Goal: Navigation & Orientation: Find specific page/section

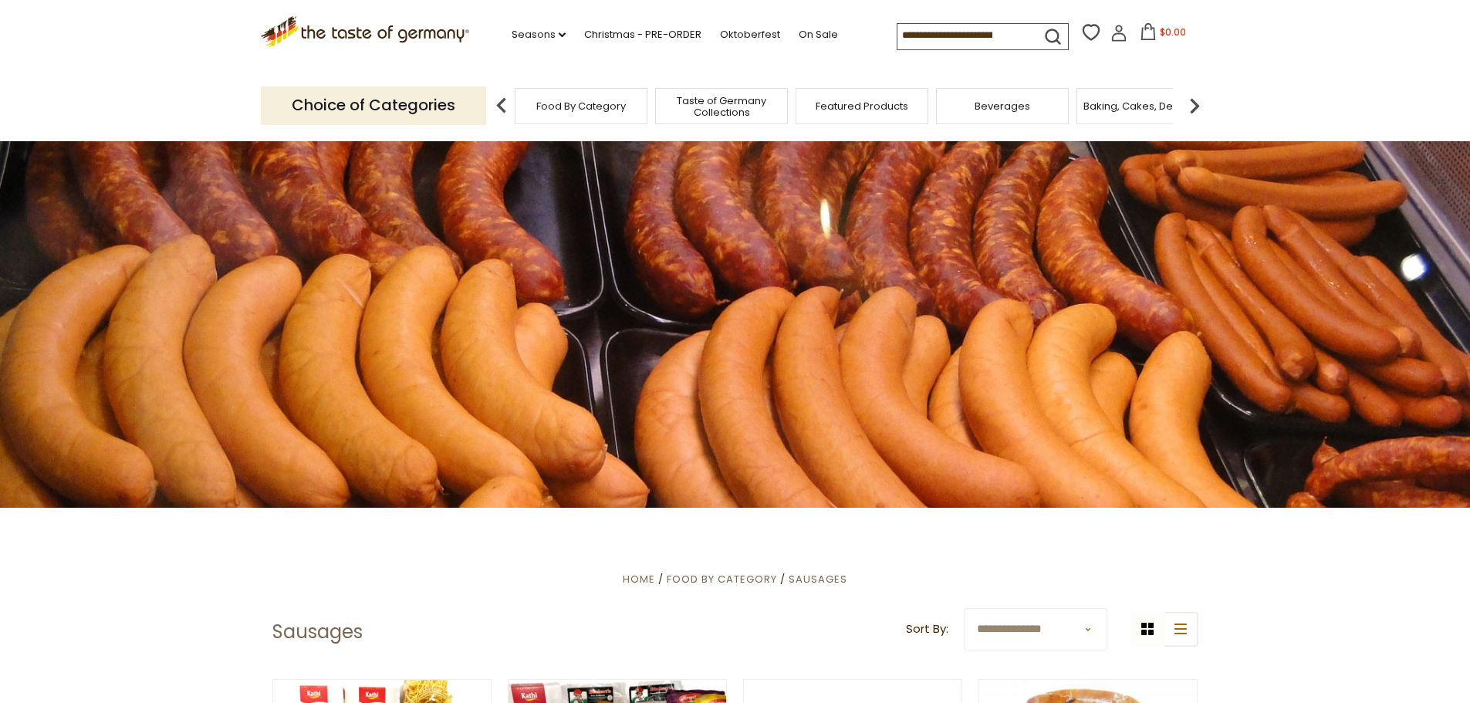
click at [716, 112] on span "Taste of Germany Collections" at bounding box center [721, 106] width 123 height 23
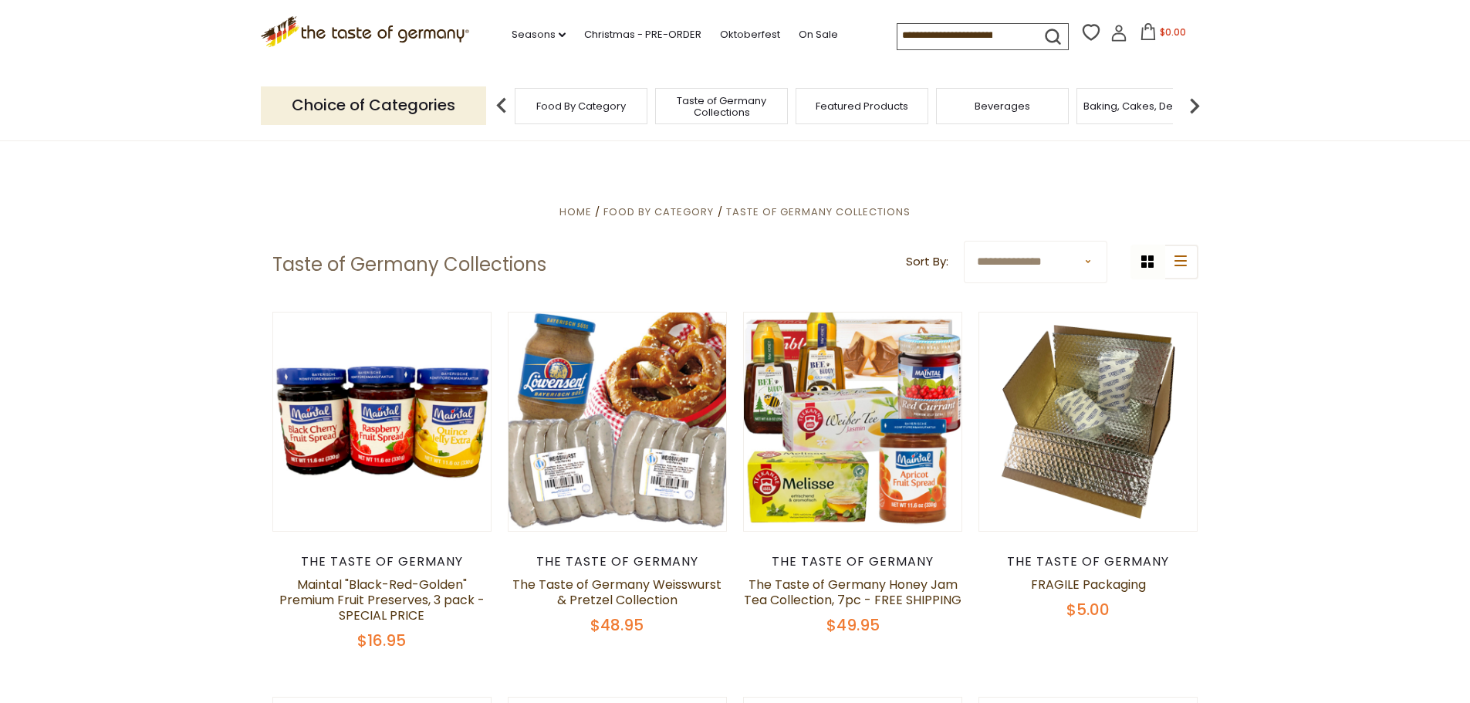
click at [1192, 106] on img at bounding box center [1194, 105] width 31 height 31
click at [1192, 104] on img at bounding box center [1194, 105] width 31 height 31
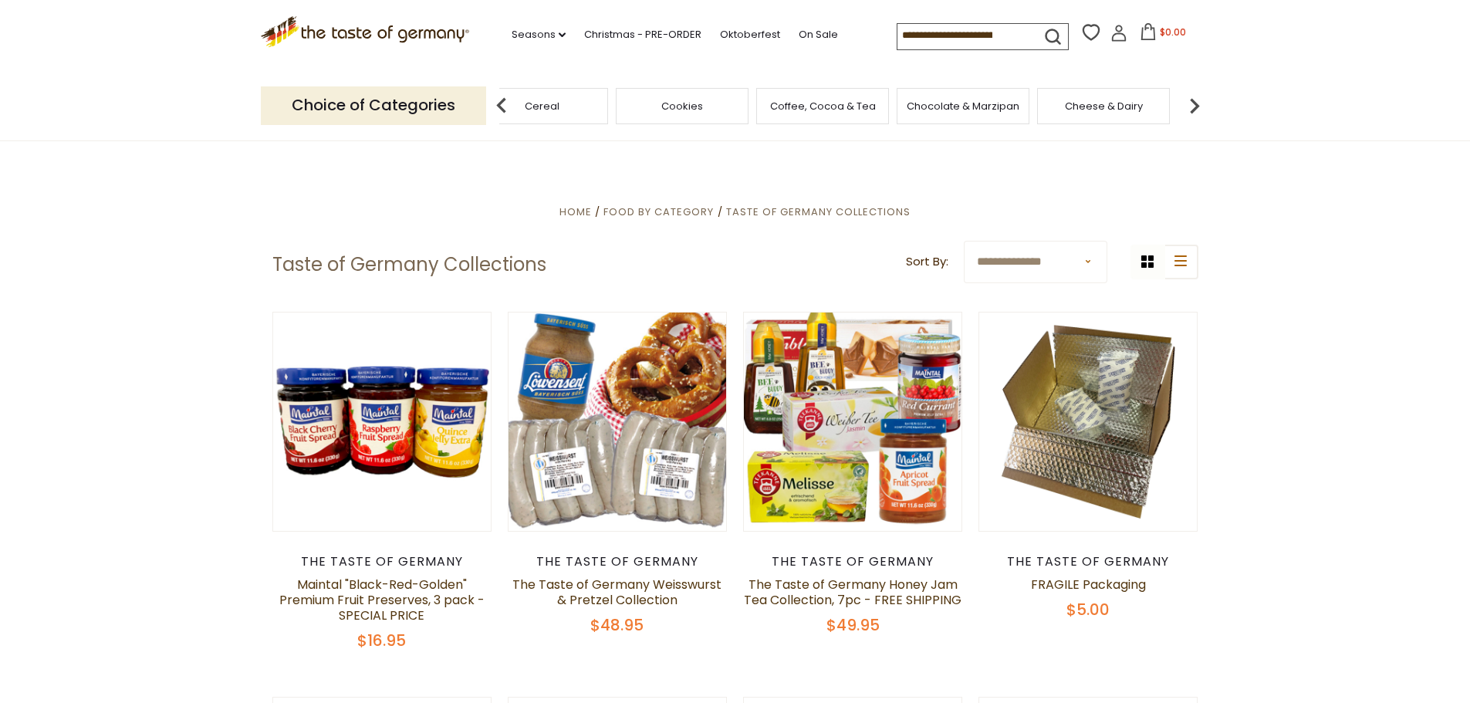
click at [1192, 104] on img at bounding box center [1194, 105] width 31 height 31
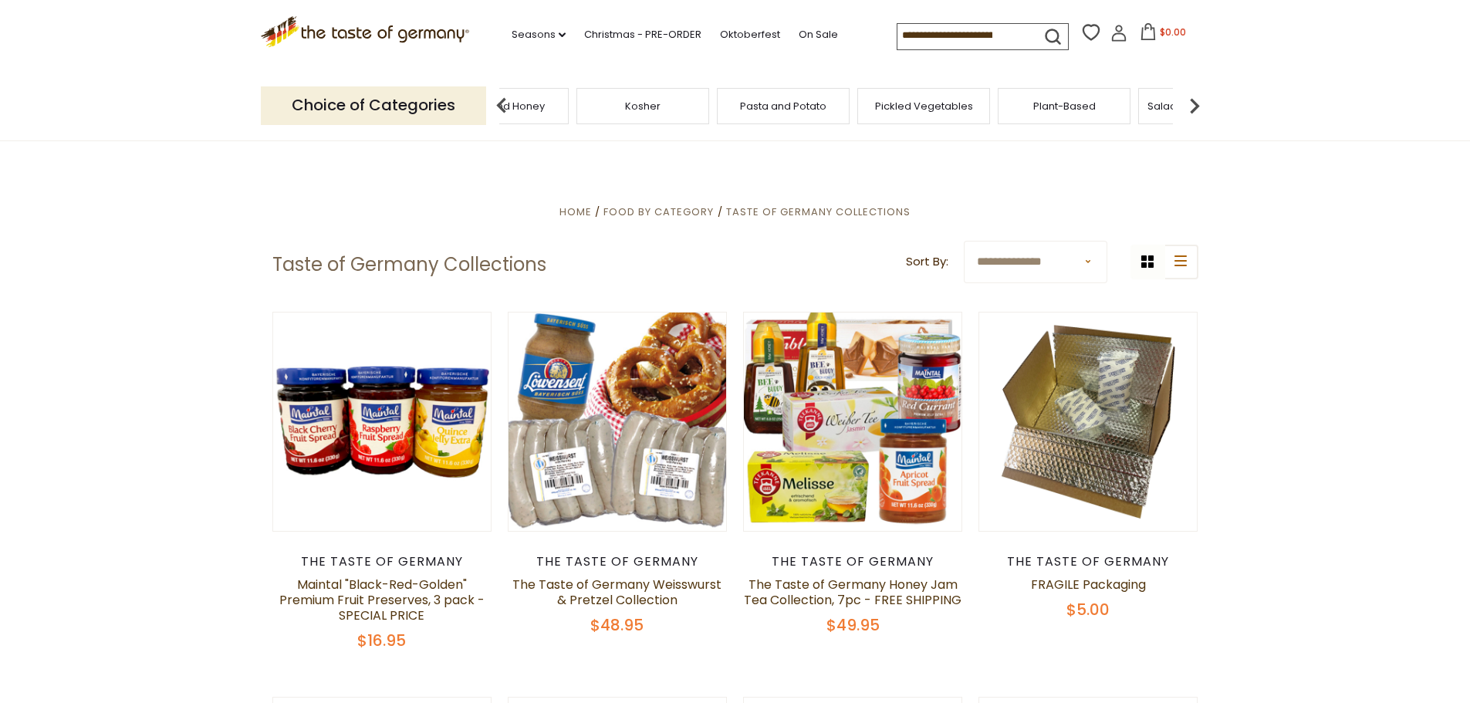
click at [1192, 104] on img at bounding box center [1194, 105] width 31 height 31
click at [1101, 114] on div "Sausages" at bounding box center [1076, 106] width 133 height 36
click at [1076, 105] on span "Sausages" at bounding box center [1088, 106] width 51 height 12
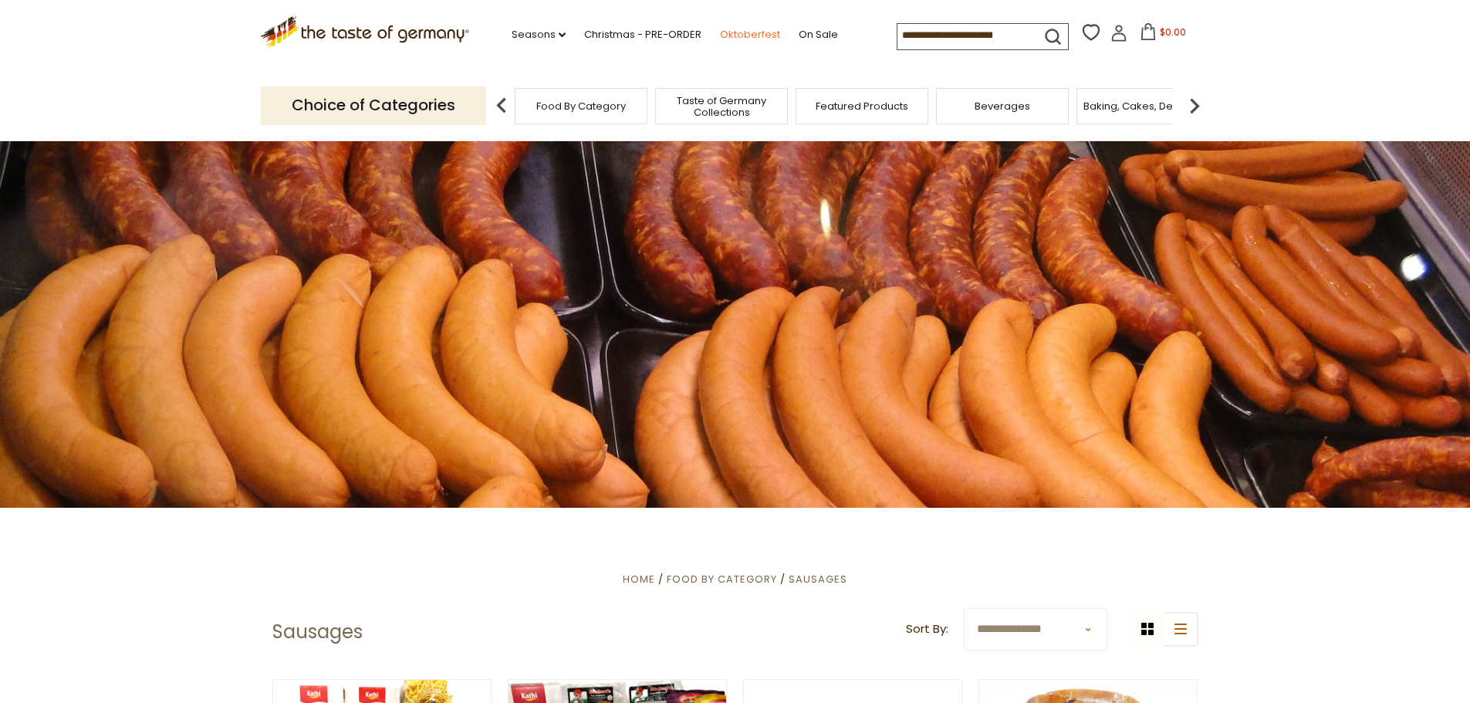
click at [743, 36] on link "Oktoberfest" at bounding box center [750, 34] width 60 height 17
